Goal: Task Accomplishment & Management: Complete application form

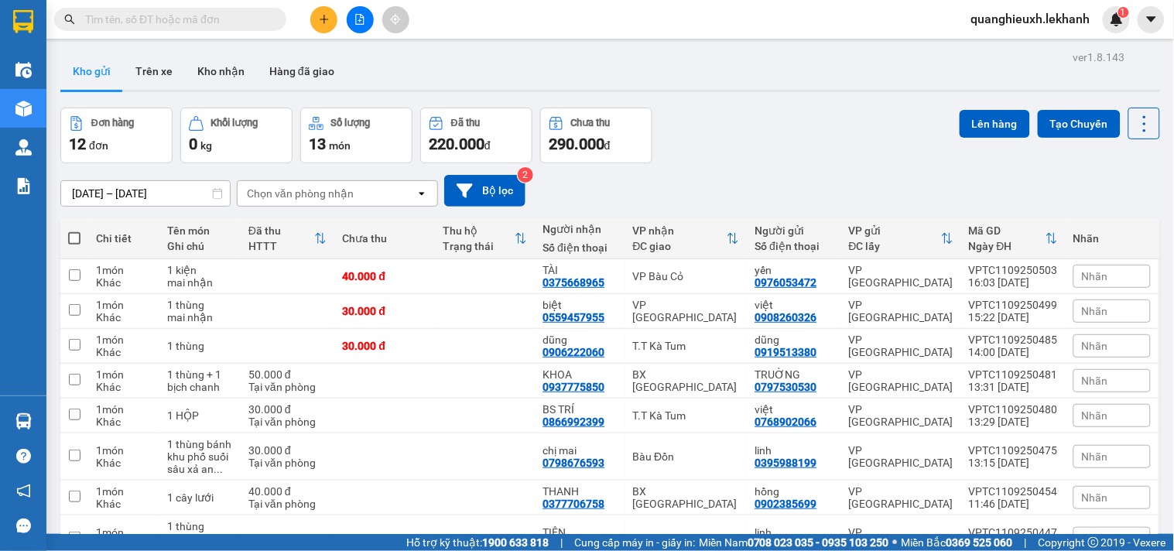
scroll to position [109, 0]
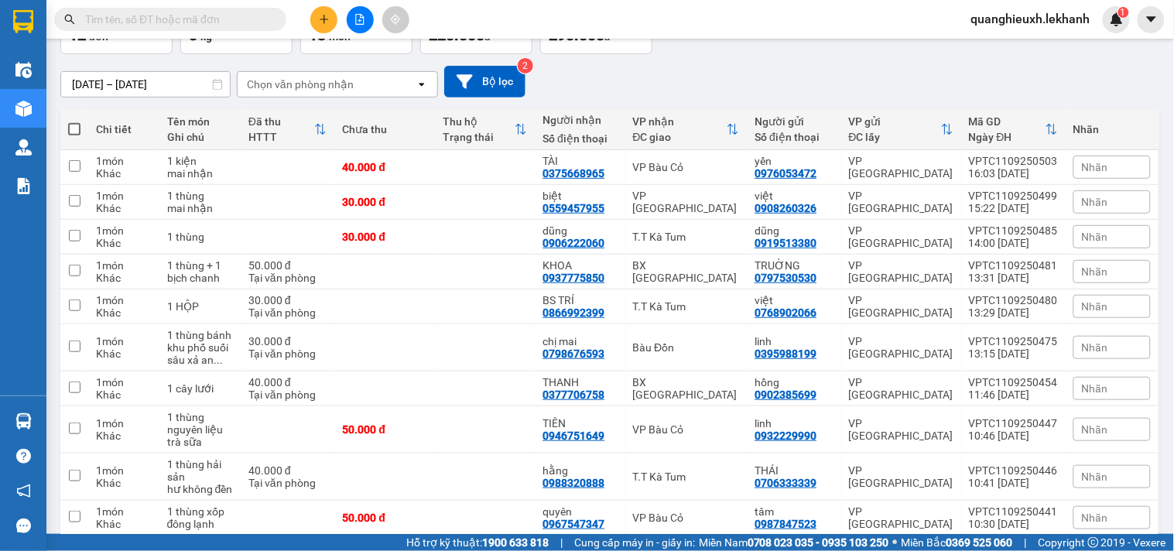
click at [335, 23] on button at bounding box center [323, 19] width 27 height 27
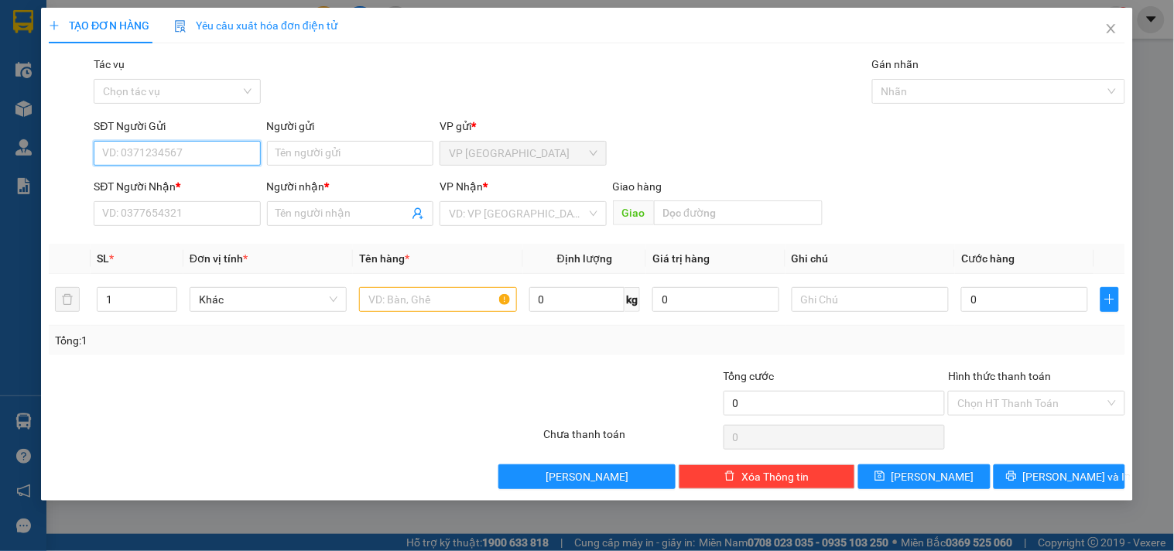
click at [234, 159] on input "SĐT Người Gửi" at bounding box center [177, 153] width 166 height 25
type input "0707420799"
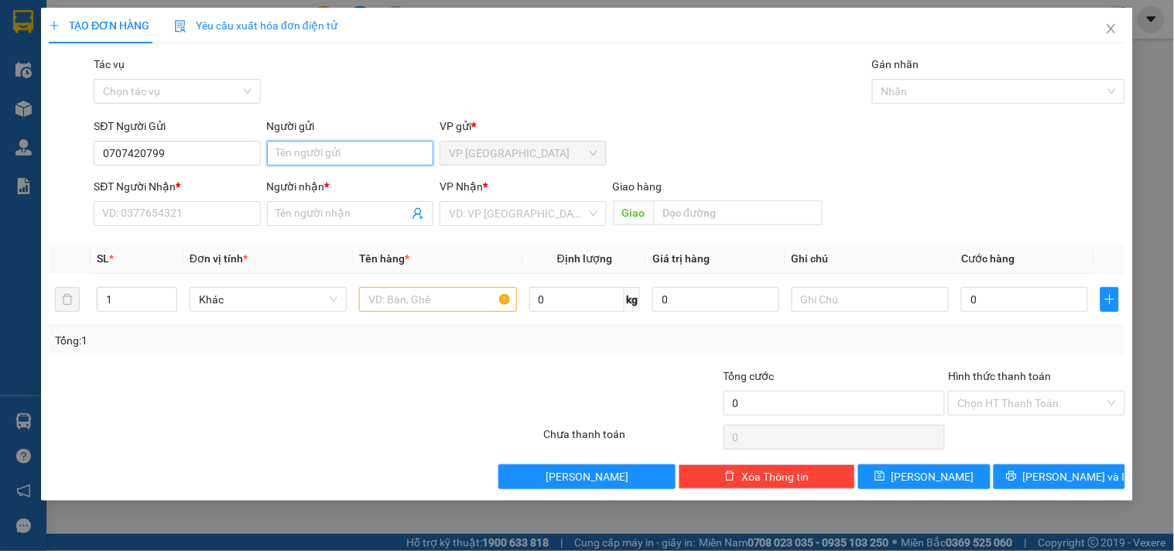
click at [341, 155] on input "Người gửi" at bounding box center [350, 153] width 166 height 25
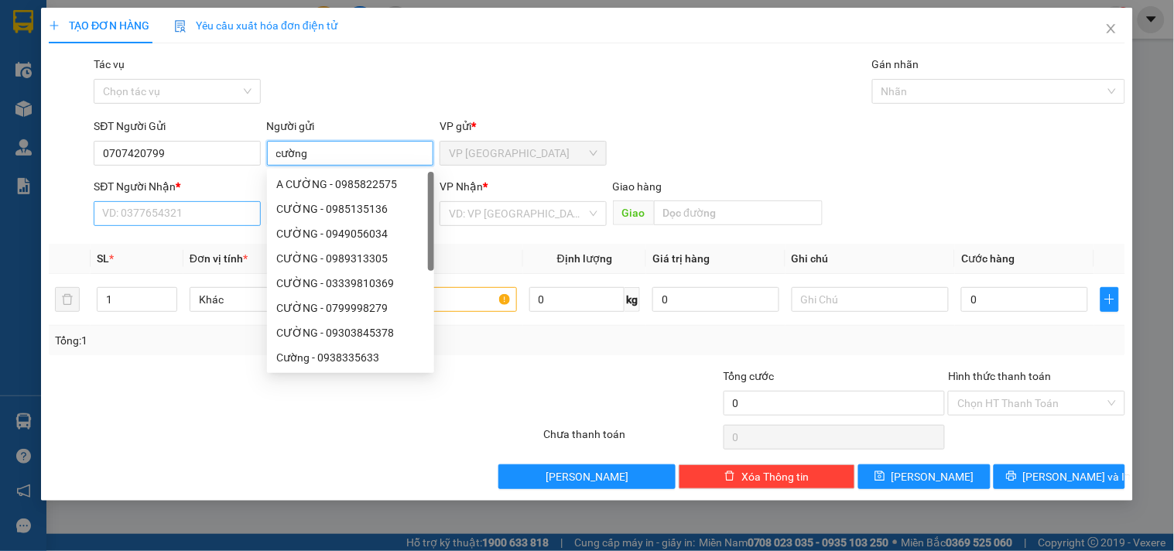
type input "cường"
click at [172, 217] on input "SĐT Người Nhận *" at bounding box center [177, 213] width 166 height 25
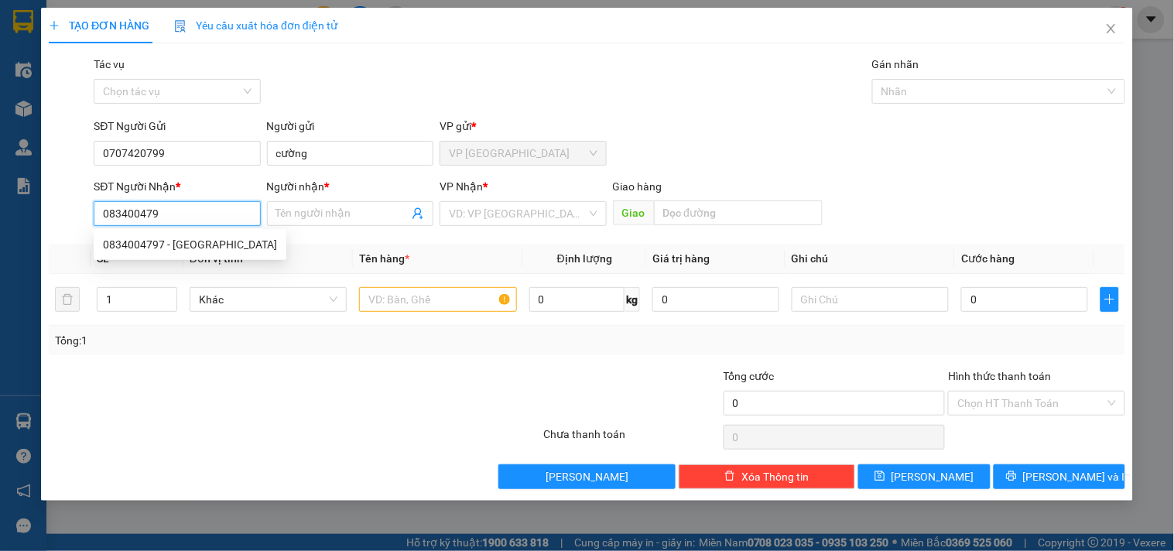
type input "0834004797"
click at [182, 238] on div "0834004797 - [GEOGRAPHIC_DATA]" at bounding box center [190, 244] width 174 height 17
type input "Đức"
type input "40.000"
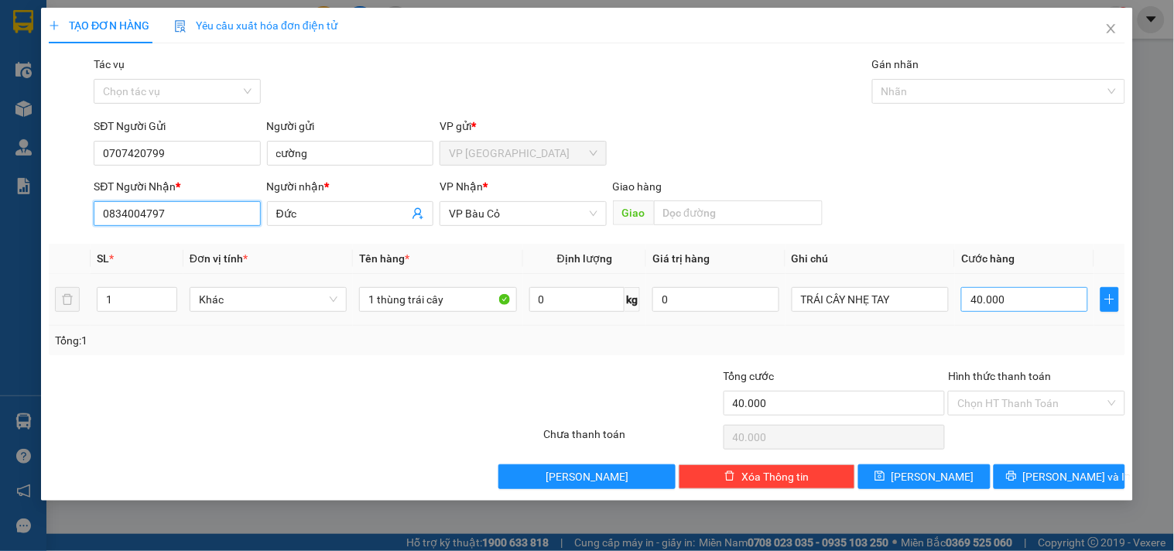
type input "0834004797"
click at [1050, 303] on input "40.000" at bounding box center [1024, 299] width 127 height 25
type input "3"
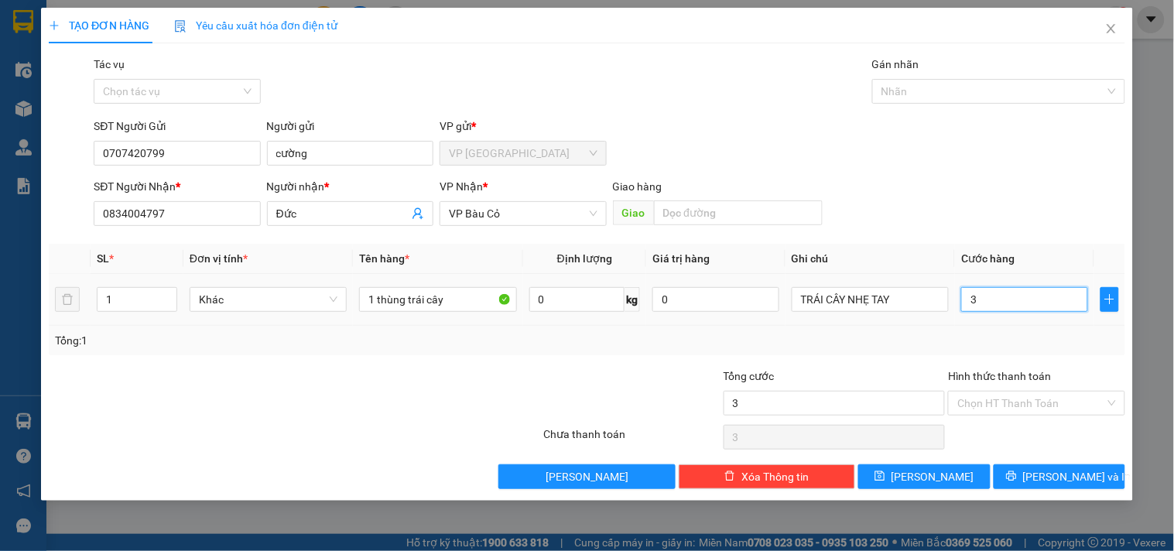
type input "30"
type input "30.000"
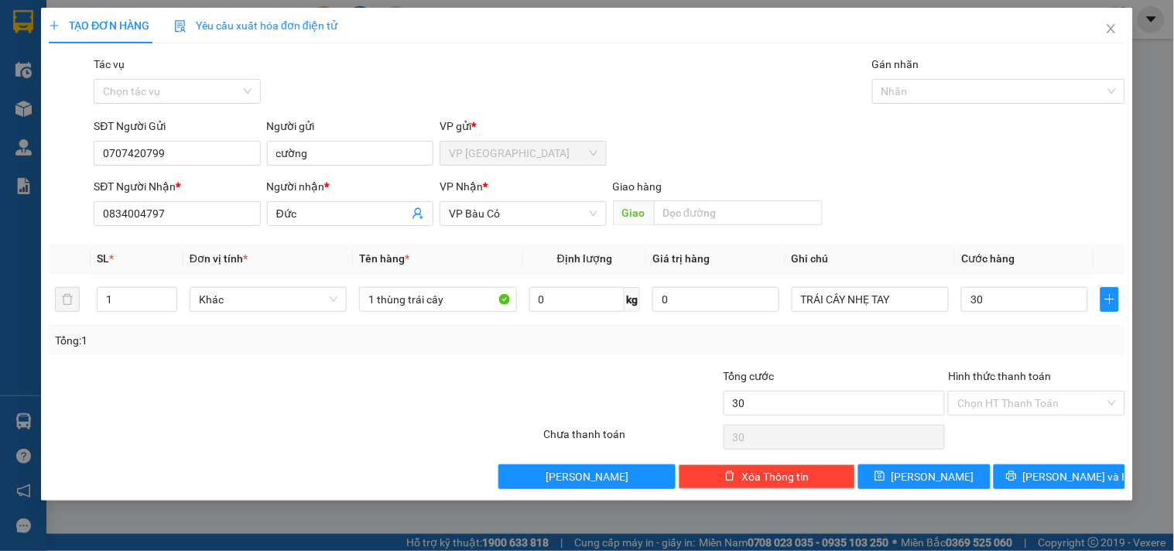
type input "30.000"
click at [1052, 333] on div "Tổng: 1" at bounding box center [587, 340] width 1064 height 17
click at [1079, 412] on input "Hình thức thanh toán" at bounding box center [1030, 403] width 147 height 23
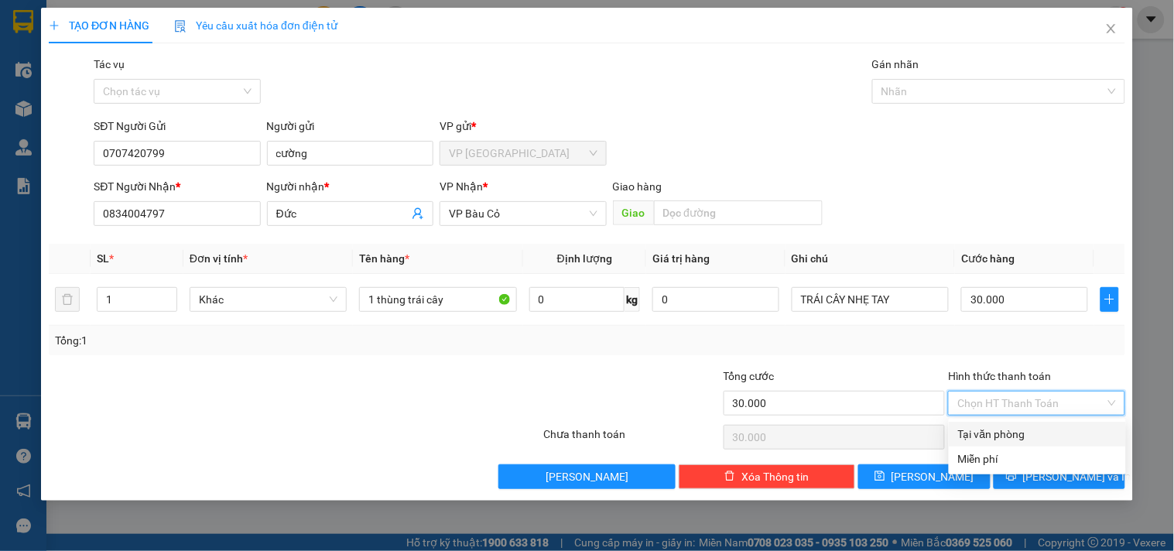
click at [1073, 442] on div "Tại văn phòng" at bounding box center [1037, 434] width 159 height 17
type input "0"
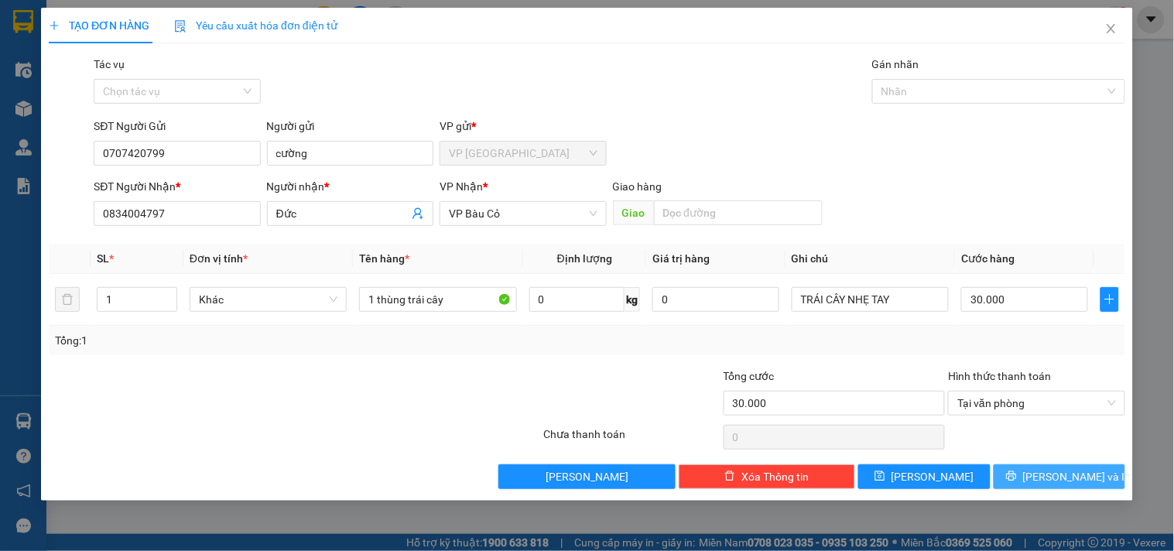
click at [1080, 477] on span "[PERSON_NAME] và In" at bounding box center [1077, 476] width 108 height 17
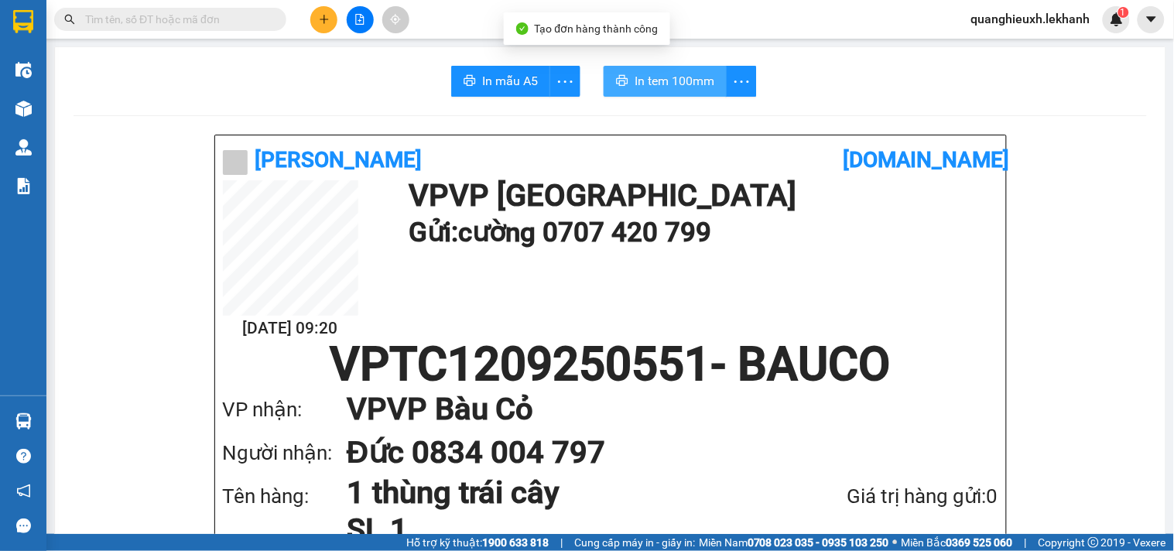
click at [642, 87] on span "In tem 100mm" at bounding box center [674, 80] width 80 height 19
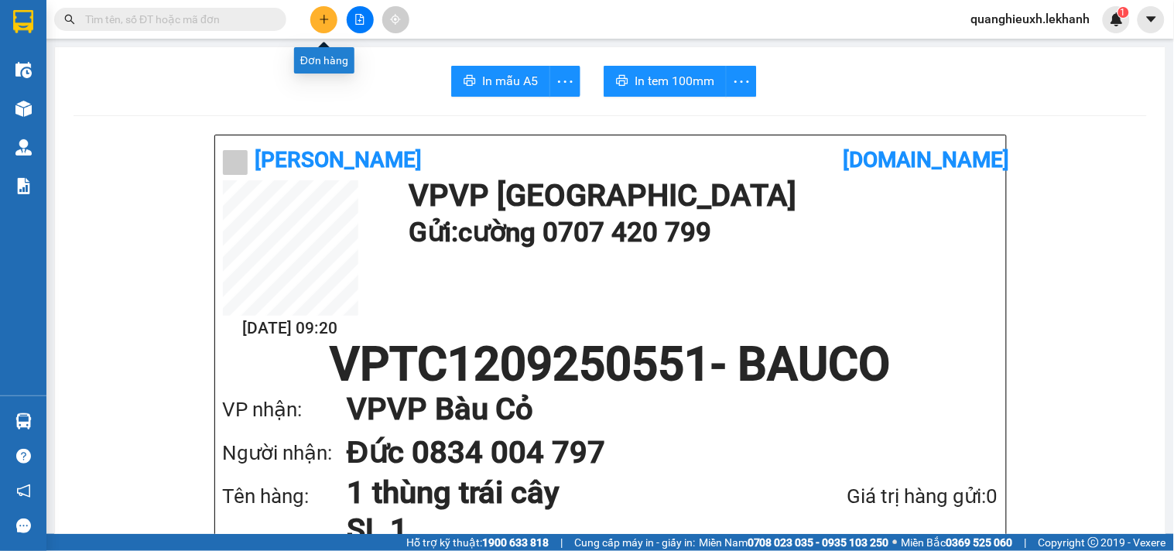
click at [321, 17] on icon "plus" at bounding box center [324, 19] width 11 height 11
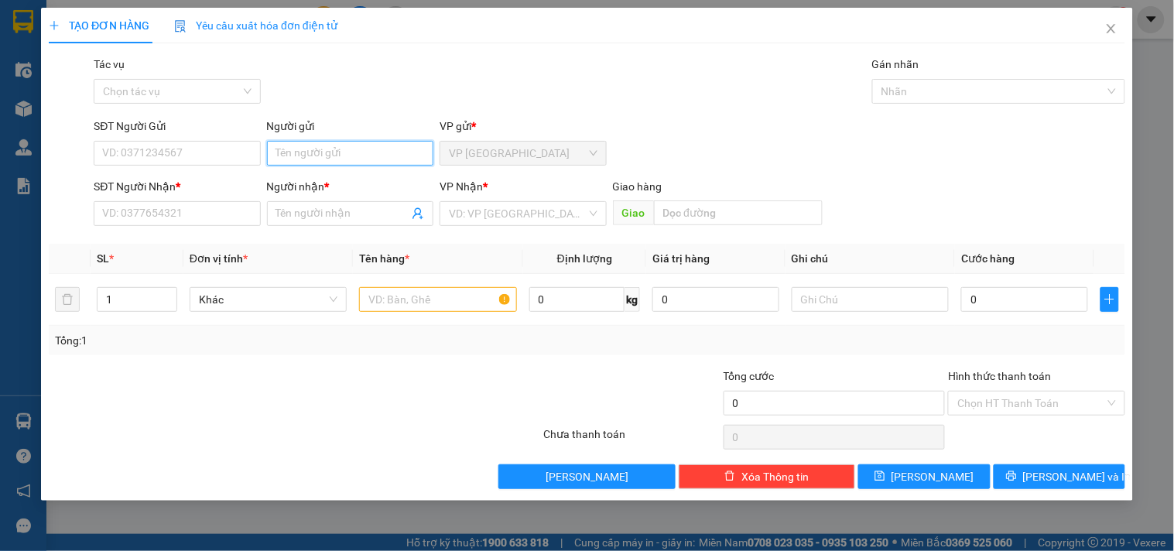
click at [320, 155] on input "Người gửi" at bounding box center [350, 153] width 166 height 25
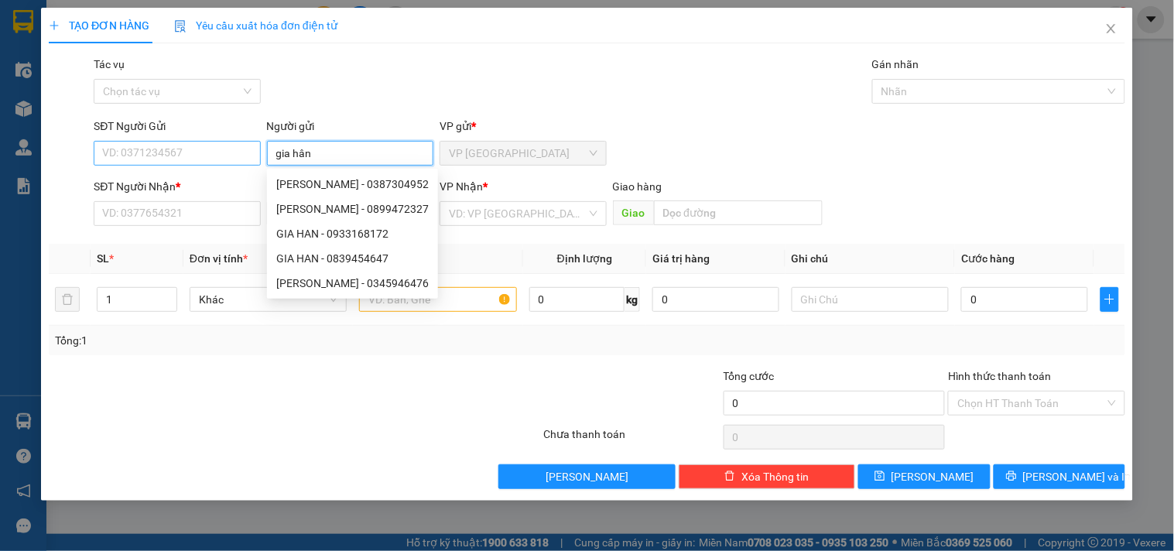
type input "gia hân"
click at [214, 153] on input "SĐT Người Gửi" at bounding box center [177, 153] width 166 height 25
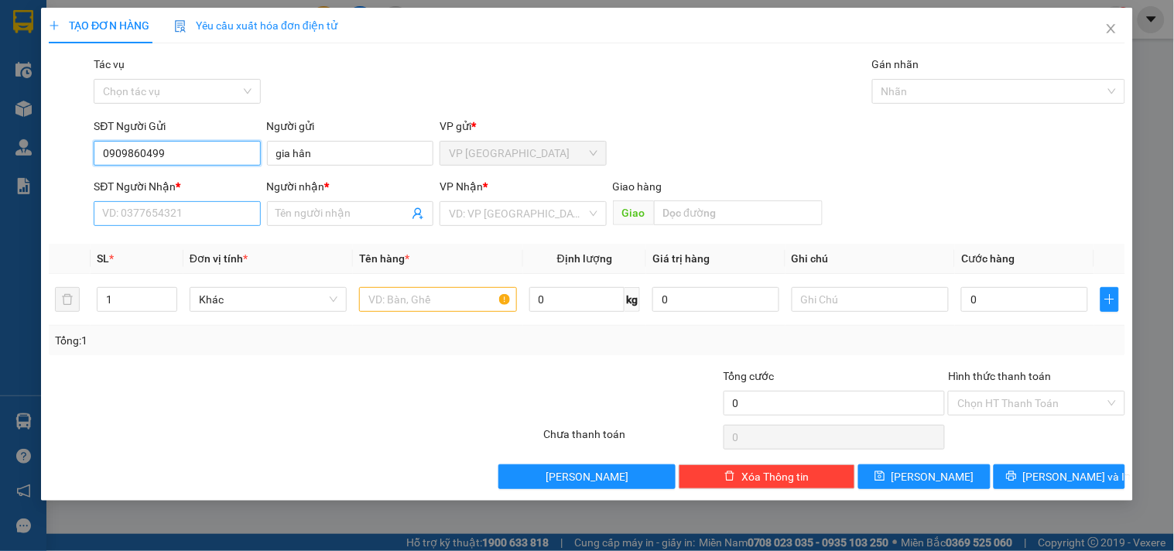
type input "0909860499"
click at [199, 215] on input "SĐT Người Nhận *" at bounding box center [177, 213] width 166 height 25
type input "0365373804"
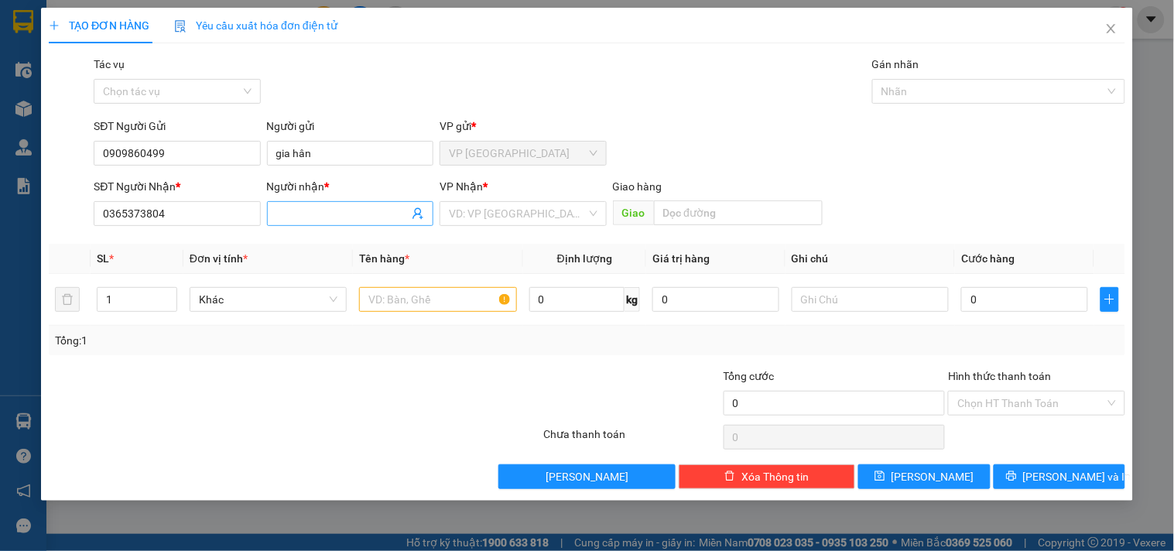
click at [342, 207] on input "Người nhận *" at bounding box center [342, 213] width 132 height 17
type input "hồng yến"
click at [202, 153] on input "0909860499" at bounding box center [177, 153] width 166 height 25
click at [500, 206] on input "search" at bounding box center [517, 213] width 137 height 23
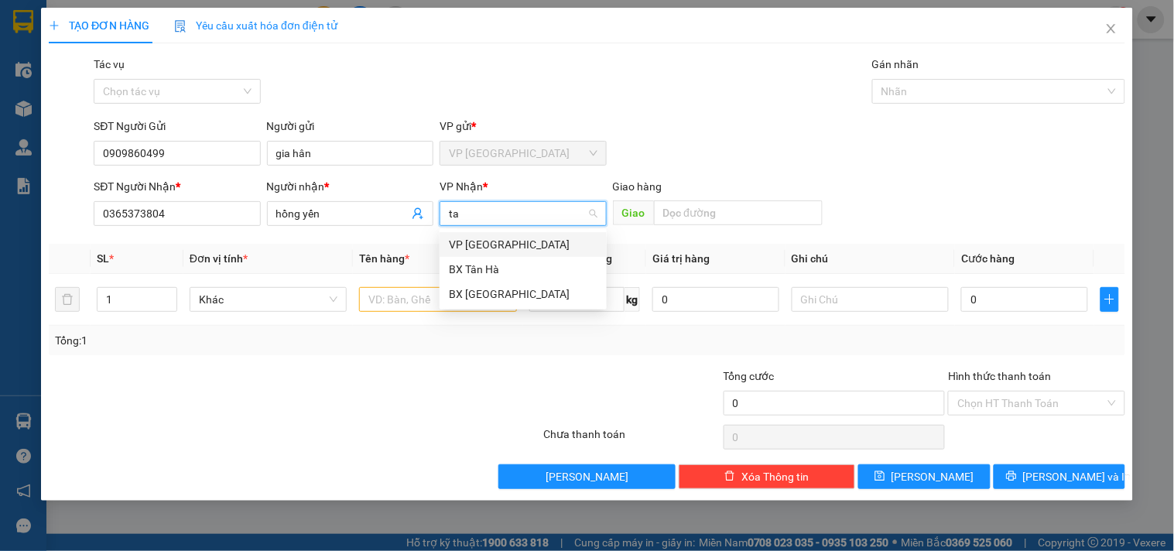
type input "tan"
click at [520, 287] on div "BX [GEOGRAPHIC_DATA]" at bounding box center [523, 294] width 149 height 17
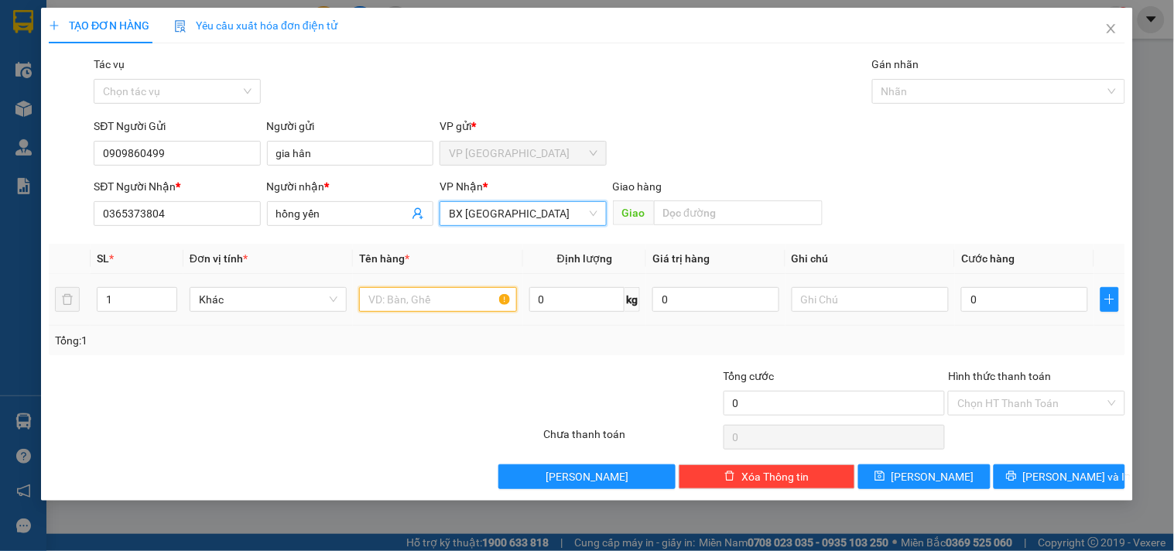
click at [458, 306] on input "text" at bounding box center [437, 299] width 157 height 25
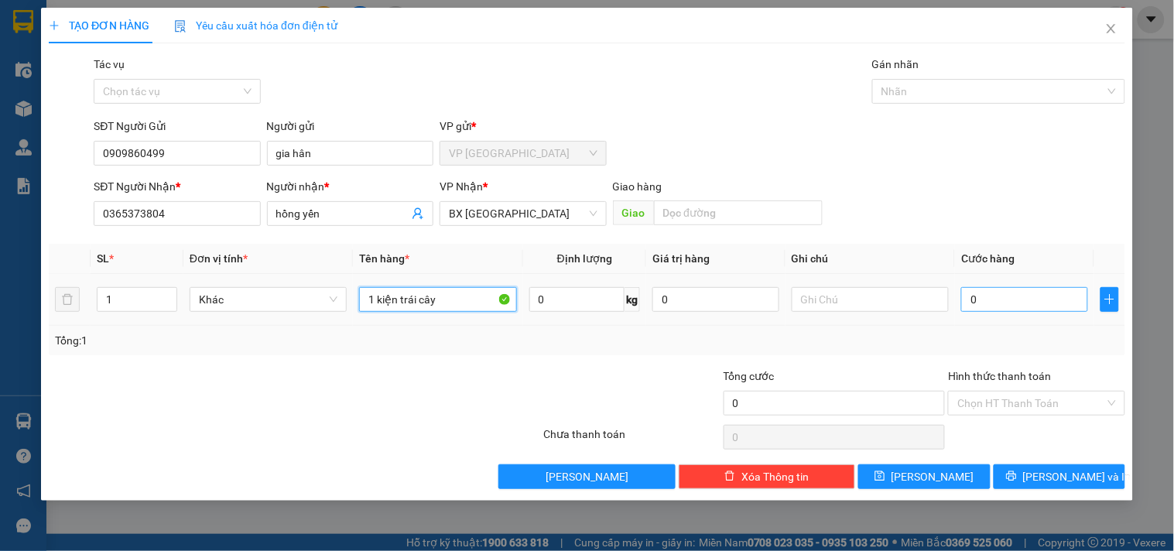
type input "1 kiện trái cây"
click at [992, 296] on input "0" at bounding box center [1024, 299] width 127 height 25
type input "5"
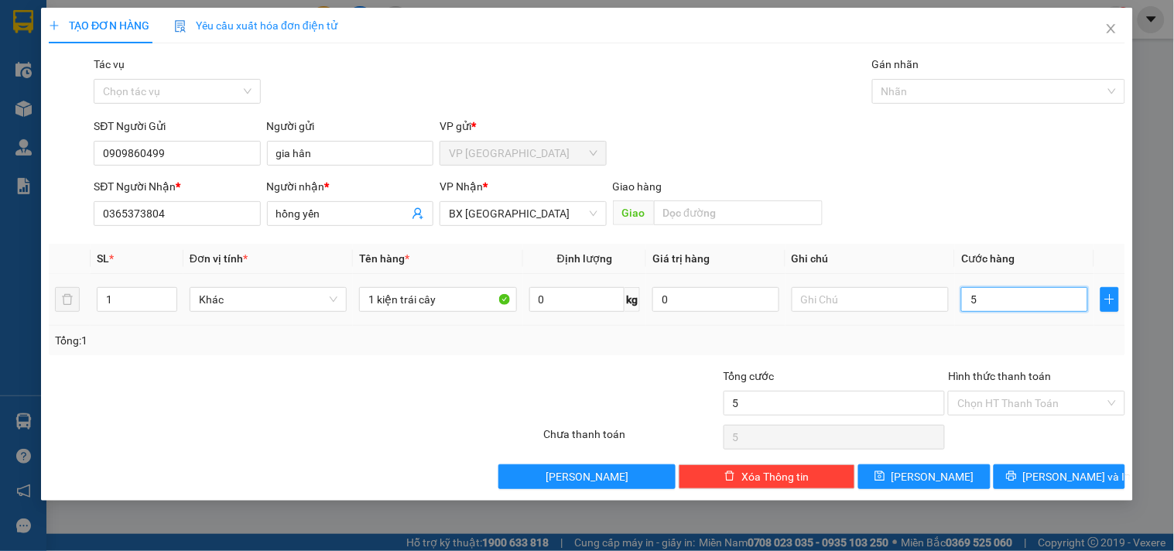
type input "50"
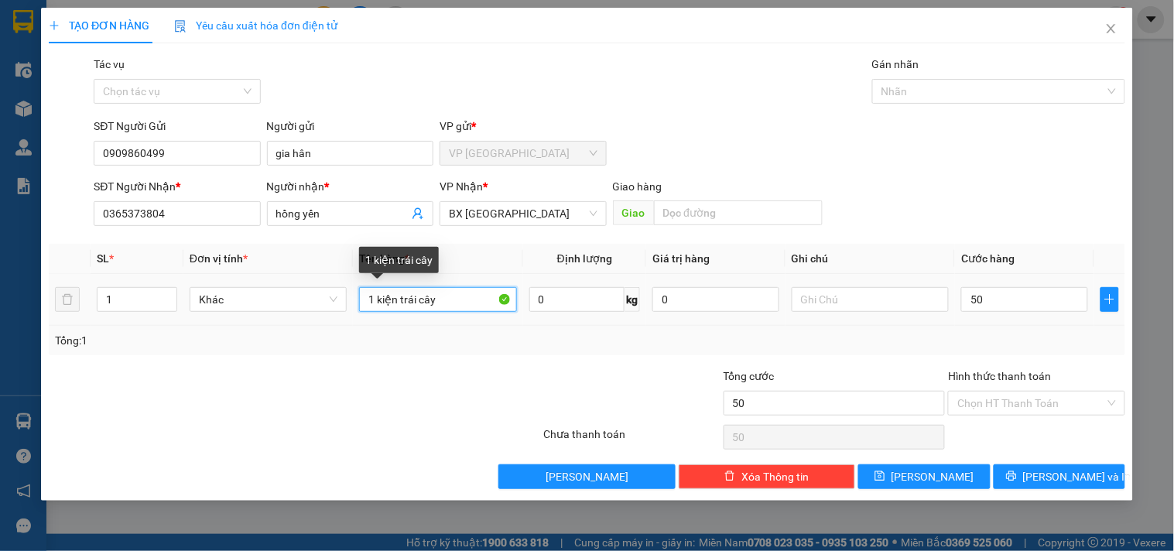
type input "50.000"
click at [486, 312] on input "1 kiện trái cây" at bounding box center [437, 299] width 157 height 25
type input "1 kiện trái cây 20kg"
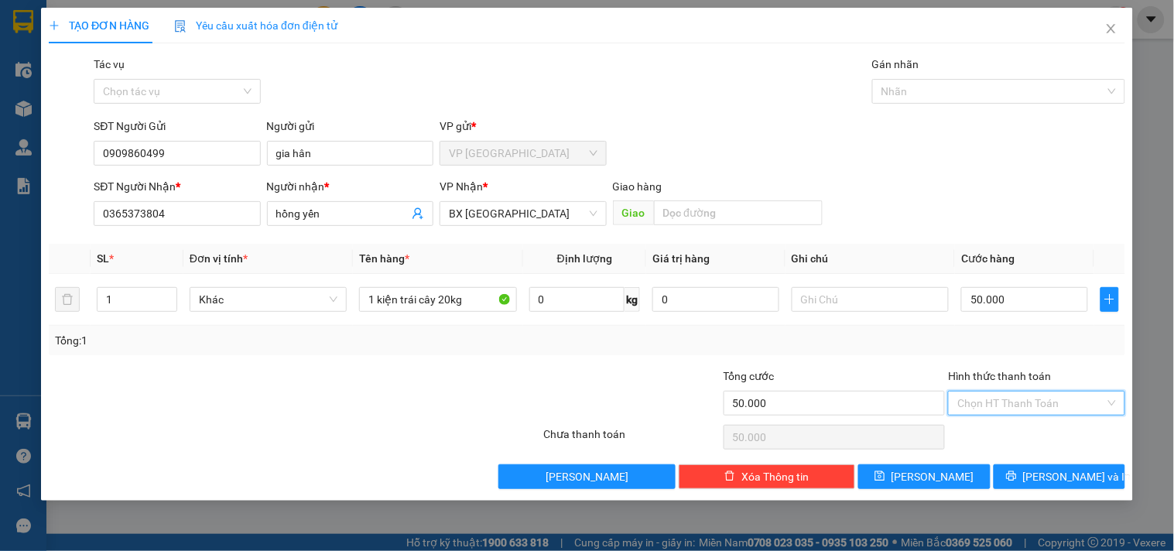
click at [1066, 399] on input "Hình thức thanh toán" at bounding box center [1030, 403] width 147 height 23
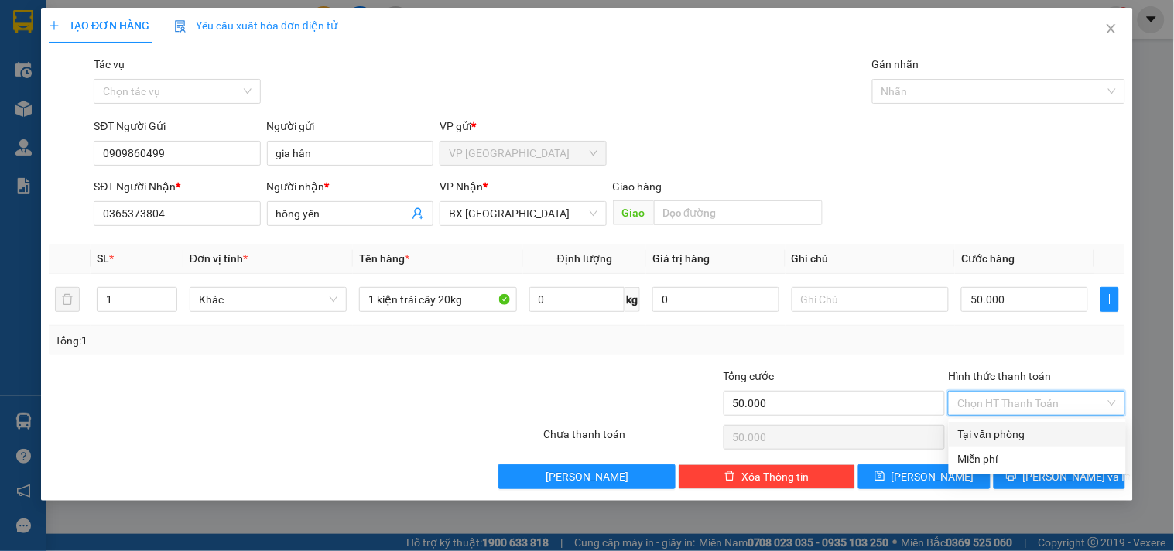
click at [926, 362] on div "Transit Pickup Surcharge Ids Transit Deliver Surcharge Ids Transit Deliver Surc…" at bounding box center [587, 272] width 1076 height 433
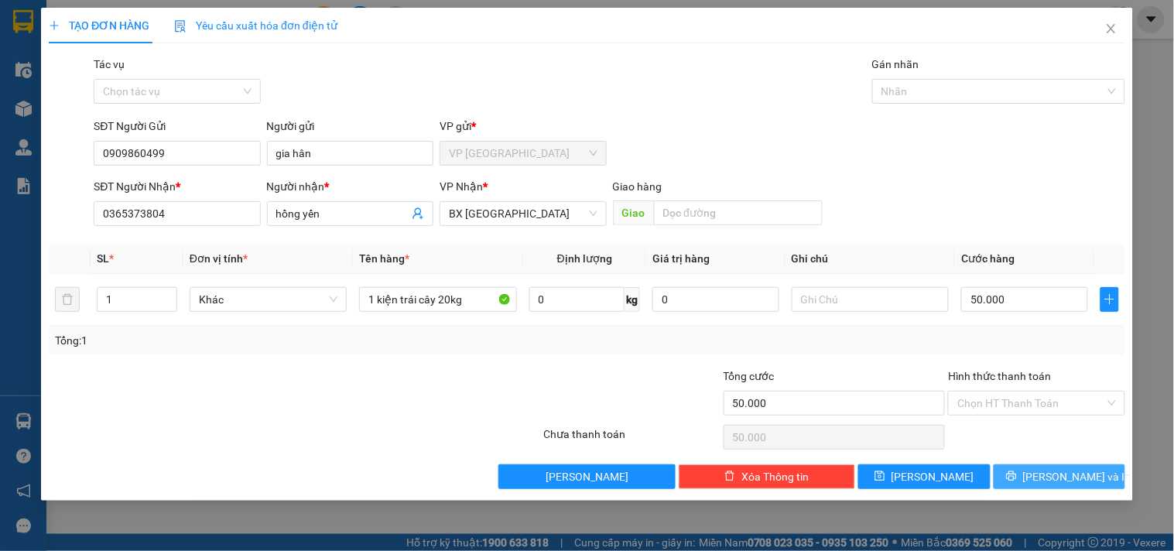
click at [1073, 480] on span "[PERSON_NAME] và In" at bounding box center [1077, 476] width 108 height 17
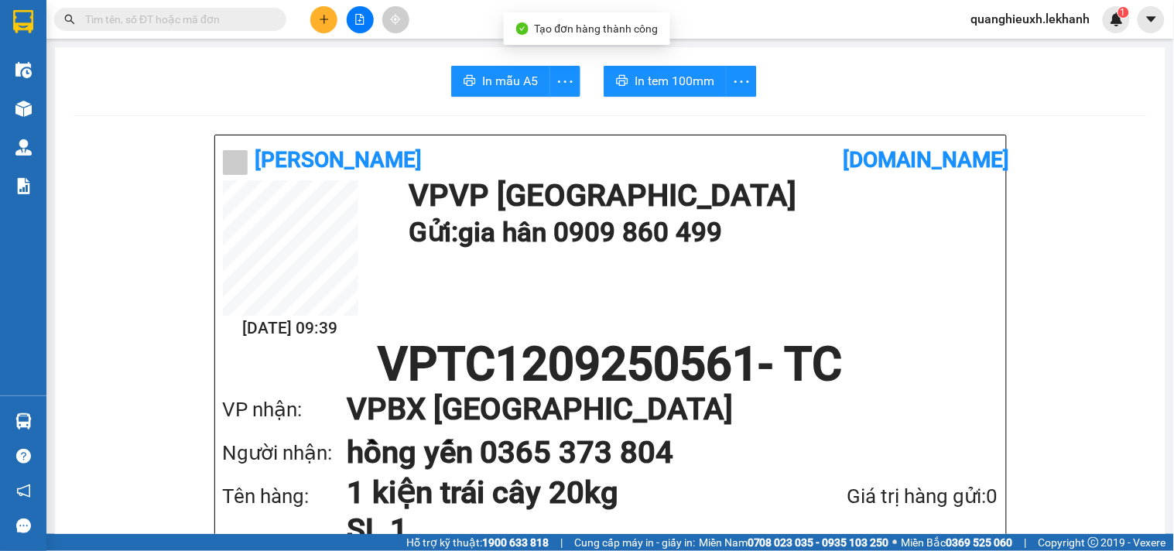
click at [674, 80] on span "In tem 100mm" at bounding box center [674, 80] width 80 height 19
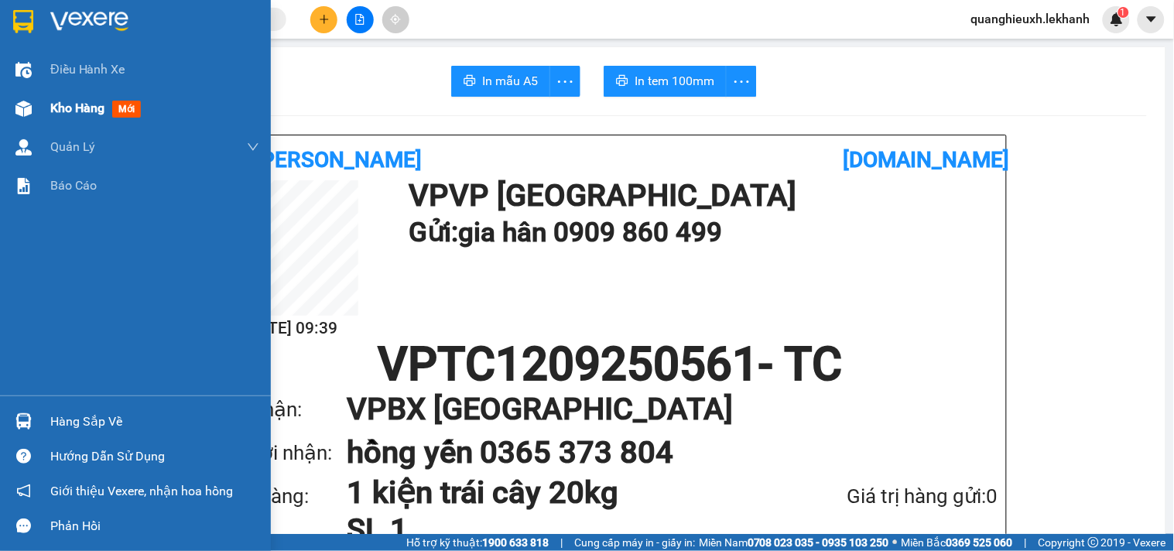
click at [75, 104] on span "Kho hàng" at bounding box center [77, 108] width 54 height 15
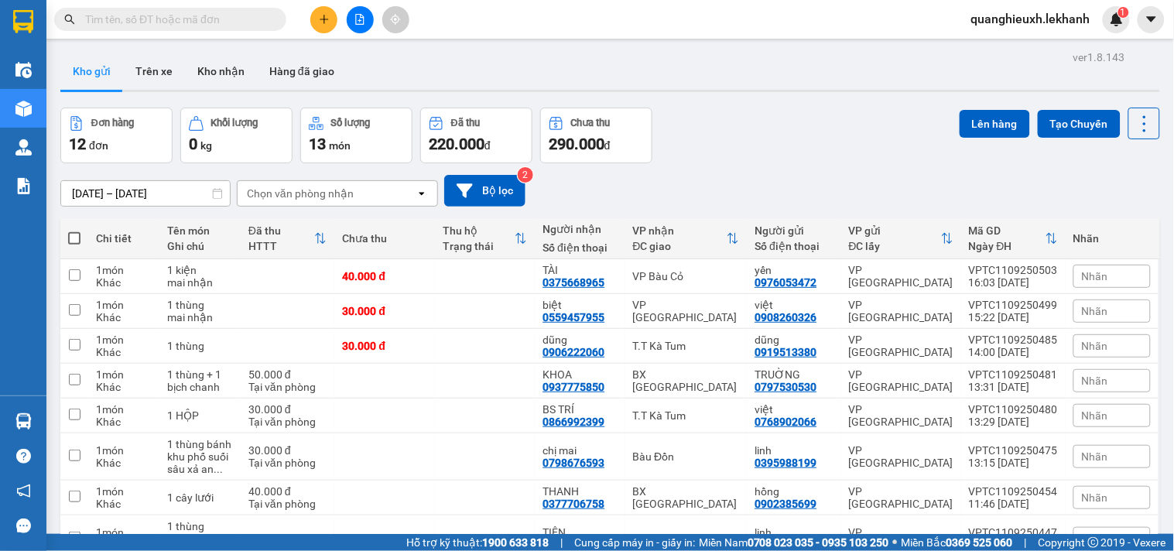
click at [104, 198] on input "[DATE] – [DATE]" at bounding box center [145, 193] width 169 height 25
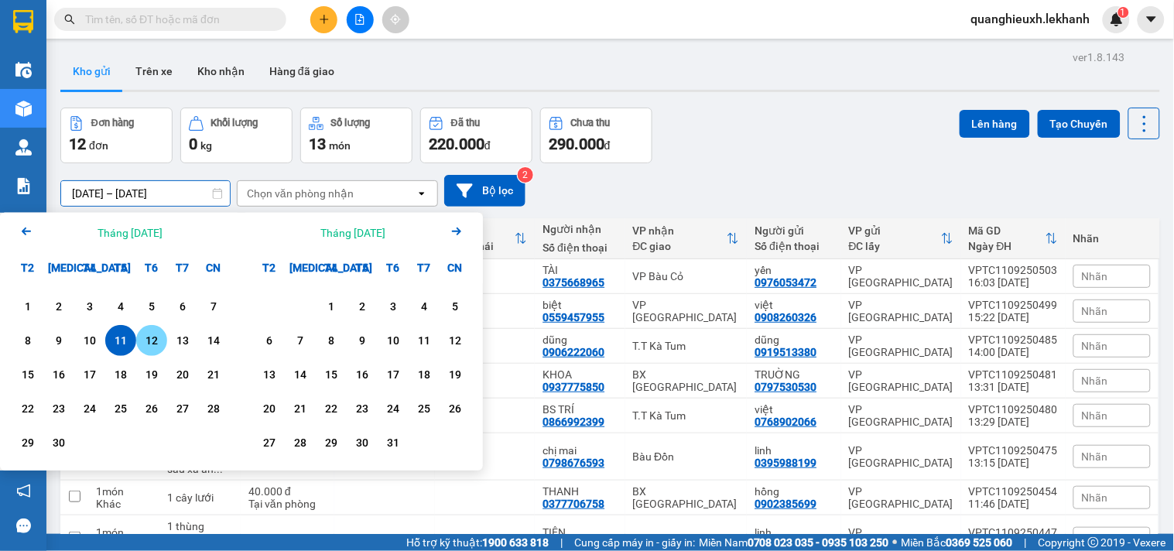
click at [149, 336] on div "12" at bounding box center [152, 340] width 22 height 19
type input "[DATE] – [DATE]"
